Goal: Task Accomplishment & Management: Manage account settings

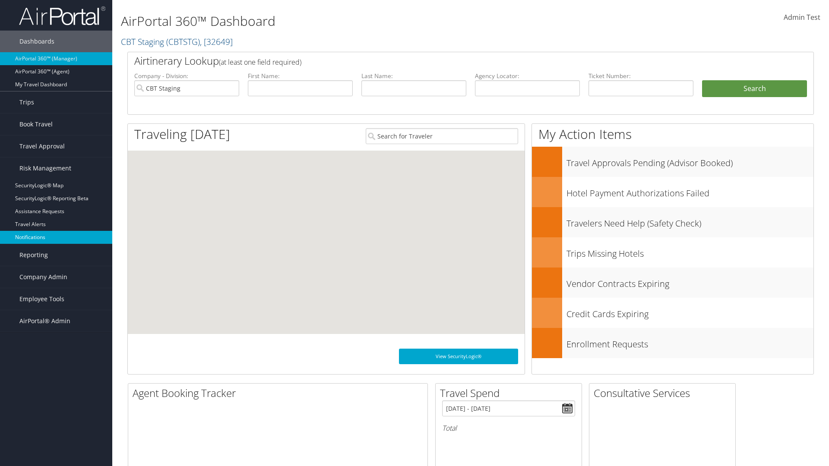
click at [56, 237] on link "Notifications" at bounding box center [56, 237] width 112 height 13
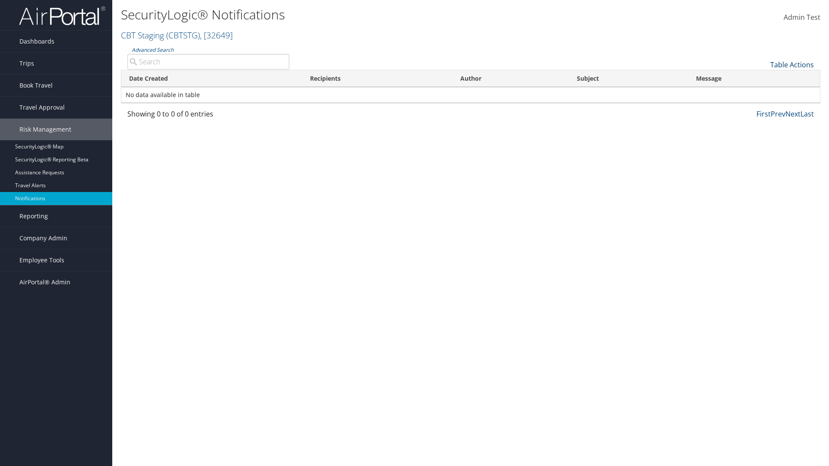
click at [792, 64] on link "Table Actions" at bounding box center [792, 64] width 44 height 9
click at [763, 78] on link "Download Report" at bounding box center [763, 78] width 114 height 15
click at [792, 64] on link "Table Actions" at bounding box center [792, 64] width 44 height 9
click at [763, 79] on link "Date Created" at bounding box center [763, 79] width 114 height 15
click at [763, 93] on link "Recipients" at bounding box center [763, 93] width 114 height 15
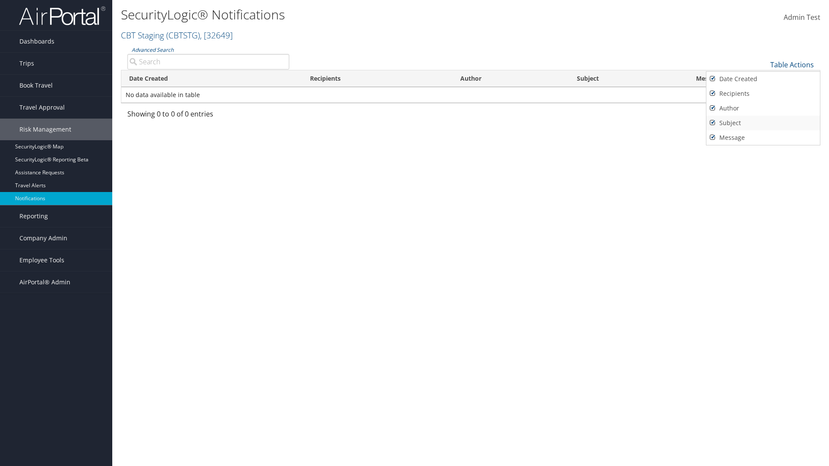
click at [763, 108] on link "Author" at bounding box center [763, 108] width 114 height 15
click at [763, 123] on link "Subject" at bounding box center [763, 123] width 114 height 15
click at [763, 137] on link "Message" at bounding box center [763, 137] width 114 height 15
click at [414, 233] on div at bounding box center [414, 233] width 829 height 466
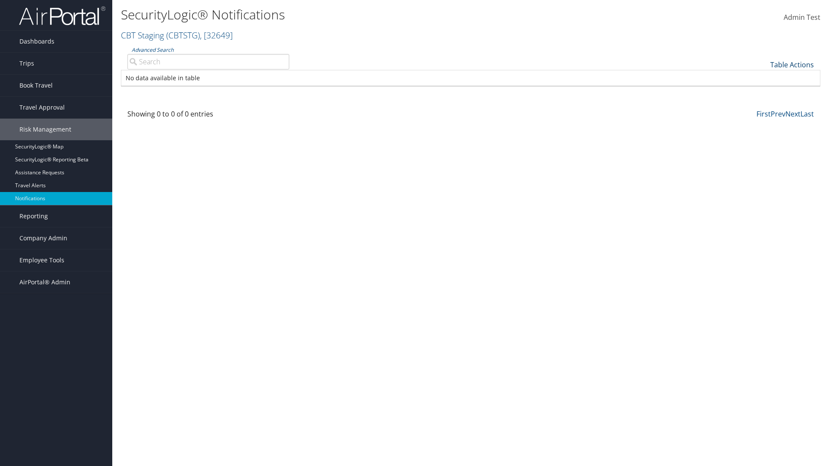
click at [792, 64] on link "Table Actions" at bounding box center [792, 64] width 44 height 9
click at [763, 79] on link "Date Created" at bounding box center [763, 79] width 114 height 15
click at [763, 93] on link "Recipients" at bounding box center [763, 93] width 114 height 15
click at [763, 108] on link "Author" at bounding box center [763, 108] width 114 height 15
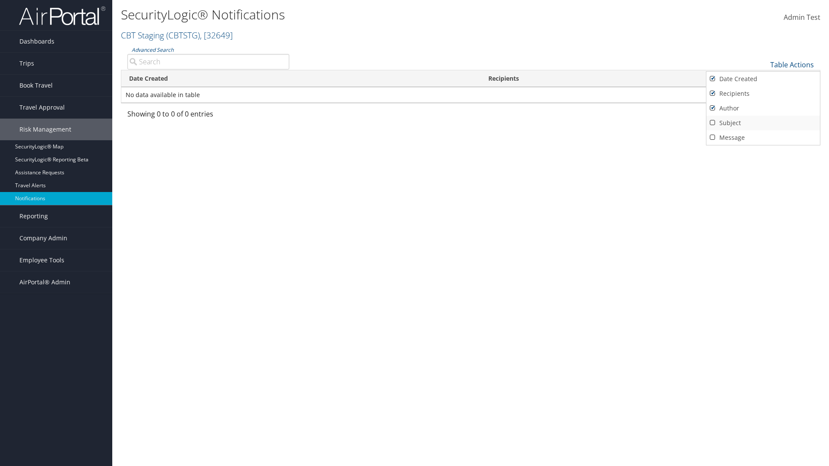
click at [763, 123] on link "Subject" at bounding box center [763, 123] width 114 height 15
click at [763, 137] on link "Message" at bounding box center [763, 137] width 114 height 15
click at [414, 233] on div at bounding box center [414, 233] width 829 height 466
click at [792, 64] on link "Table Actions" at bounding box center [792, 64] width 44 height 9
click at [763, 107] on link "Page Length" at bounding box center [763, 107] width 114 height 15
